Goal: Task Accomplishment & Management: Use online tool/utility

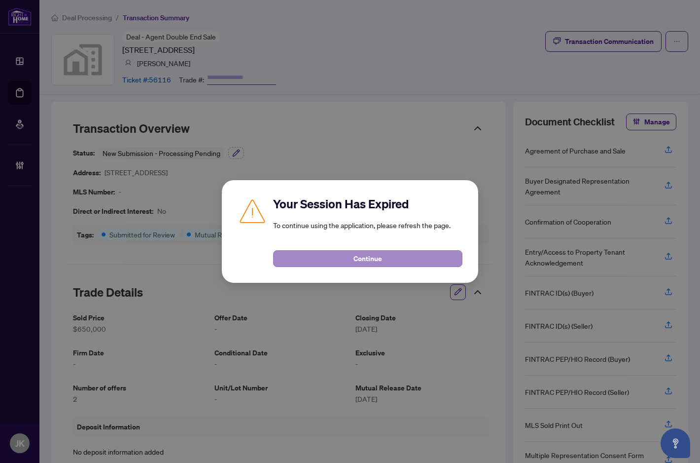
click at [336, 261] on button "Continue" at bounding box center [367, 258] width 189 height 17
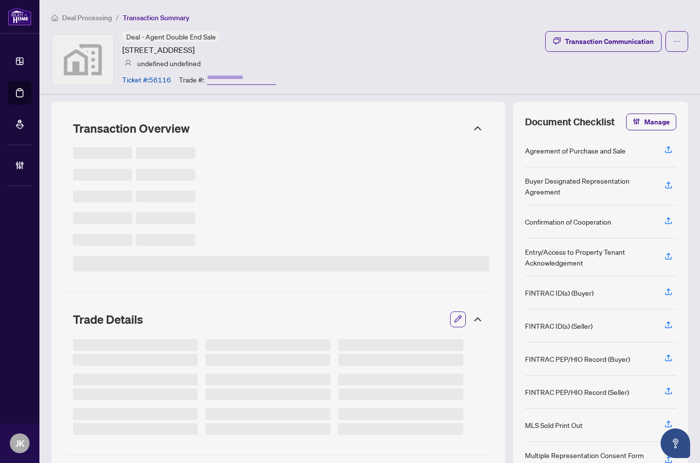
type input "*******"
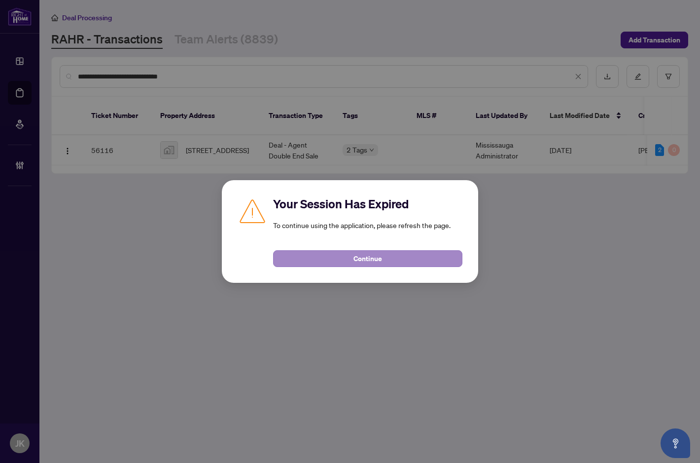
click at [328, 262] on button "Continue" at bounding box center [367, 258] width 189 height 17
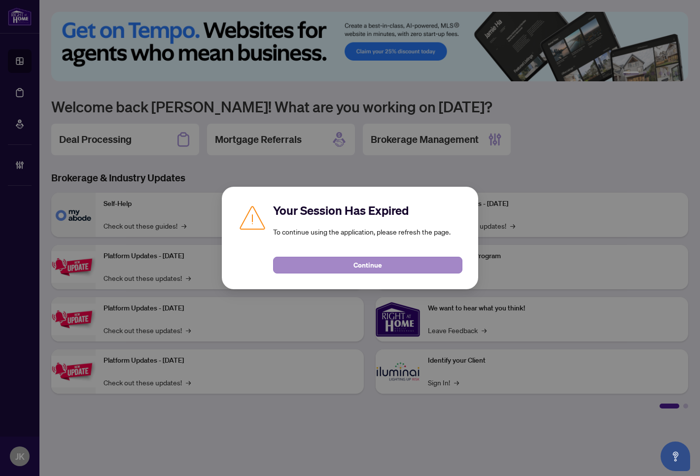
click at [309, 263] on button "Continue" at bounding box center [367, 265] width 189 height 17
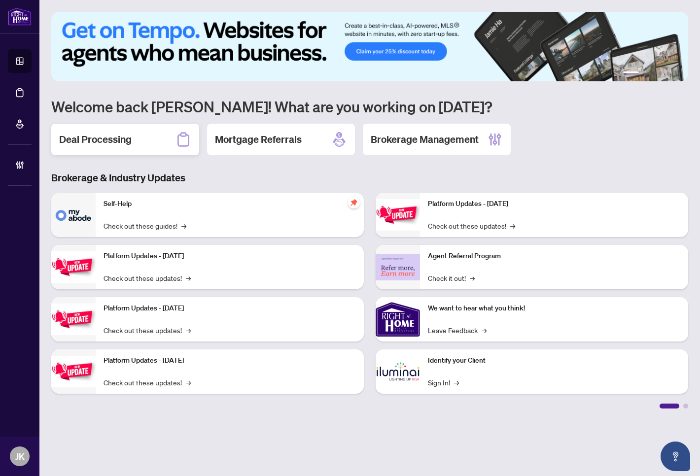
click at [144, 142] on div "Deal Processing" at bounding box center [125, 140] width 148 height 32
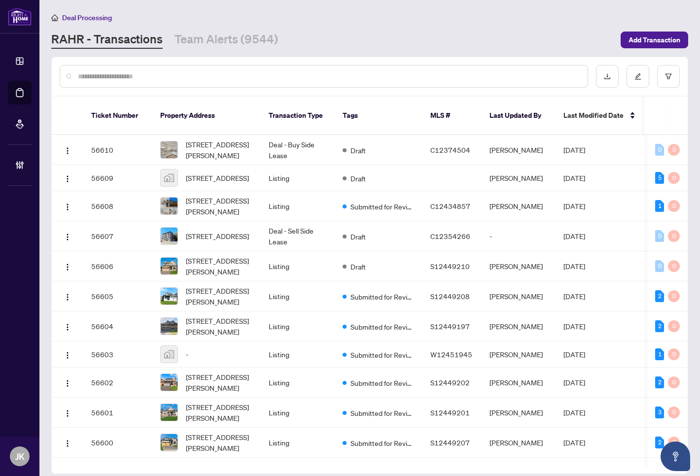
click at [175, 75] on input "text" at bounding box center [329, 76] width 502 height 11
paste input "**********"
type input "**********"
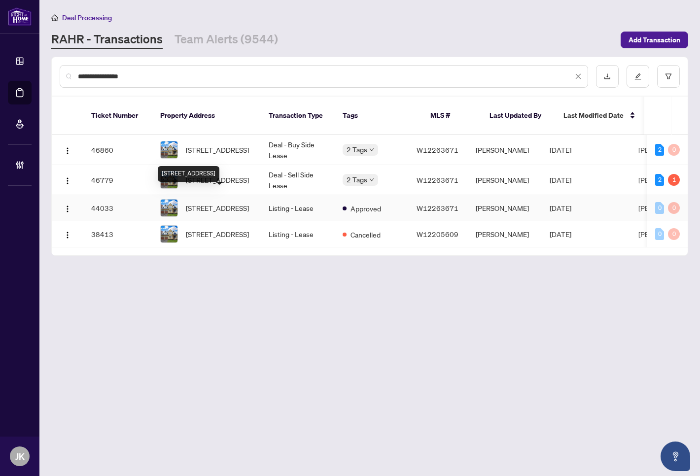
click at [214, 205] on span "[STREET_ADDRESS]" at bounding box center [217, 208] width 63 height 11
click at [236, 175] on span "[STREET_ADDRESS]" at bounding box center [217, 180] width 63 height 11
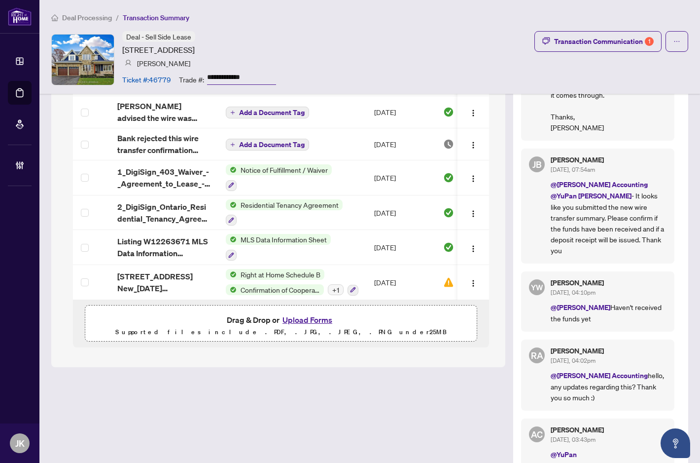
scroll to position [1199, 0]
click at [287, 204] on span "Residential Tenancy Agreement" at bounding box center [290, 204] width 106 height 11
click at [280, 251] on span "Residential Tenancy Agreement" at bounding box center [290, 252] width 106 height 11
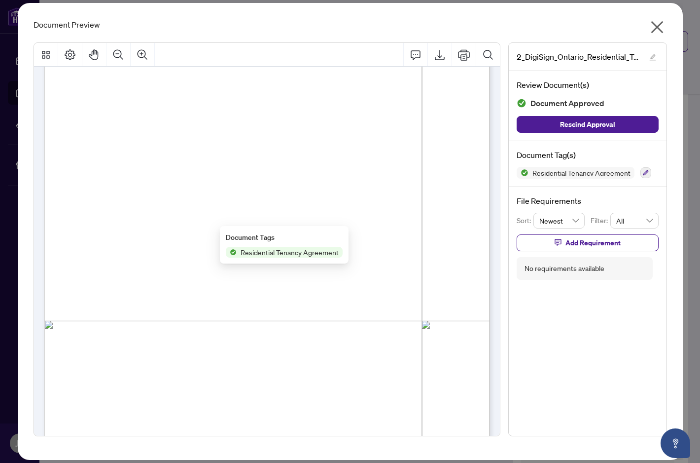
scroll to position [727, 0]
click at [241, 241] on span "Date (yyyy/mm/dd)" at bounding box center [210, 238] width 60 height 8
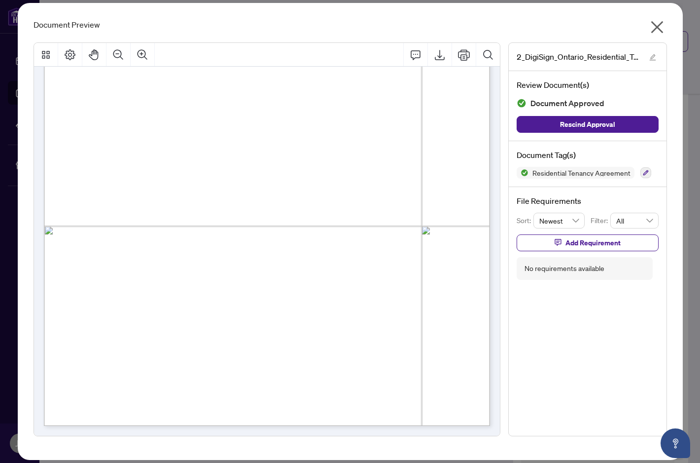
scroll to position [7926, 0]
click at [657, 22] on icon "close" at bounding box center [657, 27] width 16 height 16
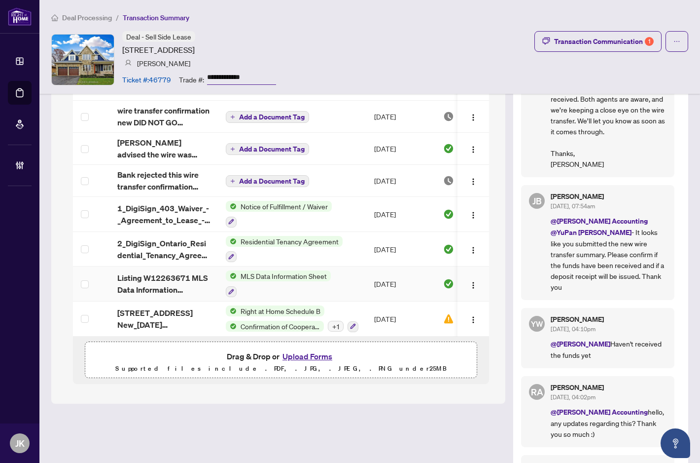
scroll to position [1161, 0]
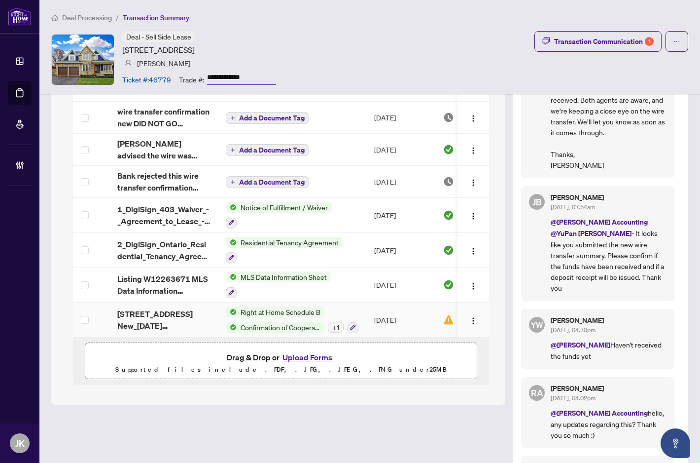
click at [337, 327] on div "+ 1" at bounding box center [336, 327] width 16 height 11
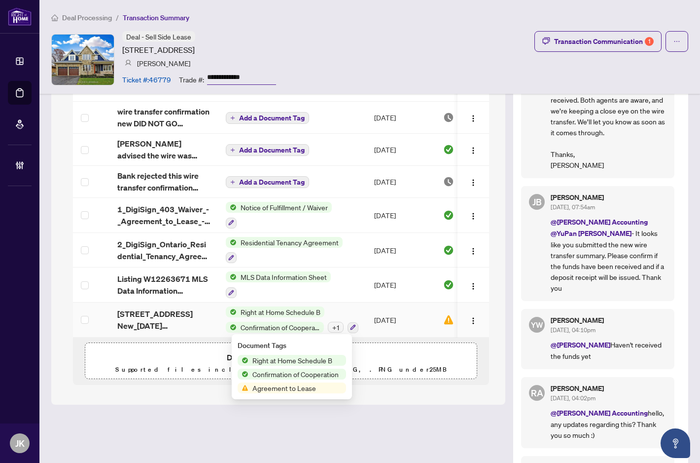
click at [318, 388] on span "Agreement to Lease" at bounding box center [285, 387] width 72 height 11
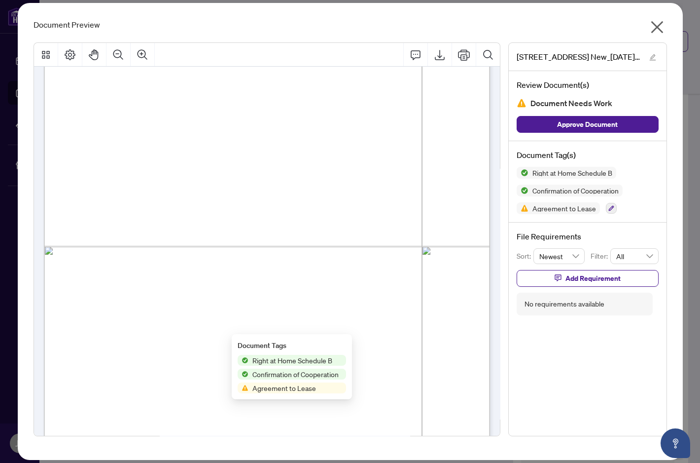
scroll to position [798, 0]
click at [654, 24] on icon "close" at bounding box center [657, 27] width 12 height 12
